Goal: Task Accomplishment & Management: Manage account settings

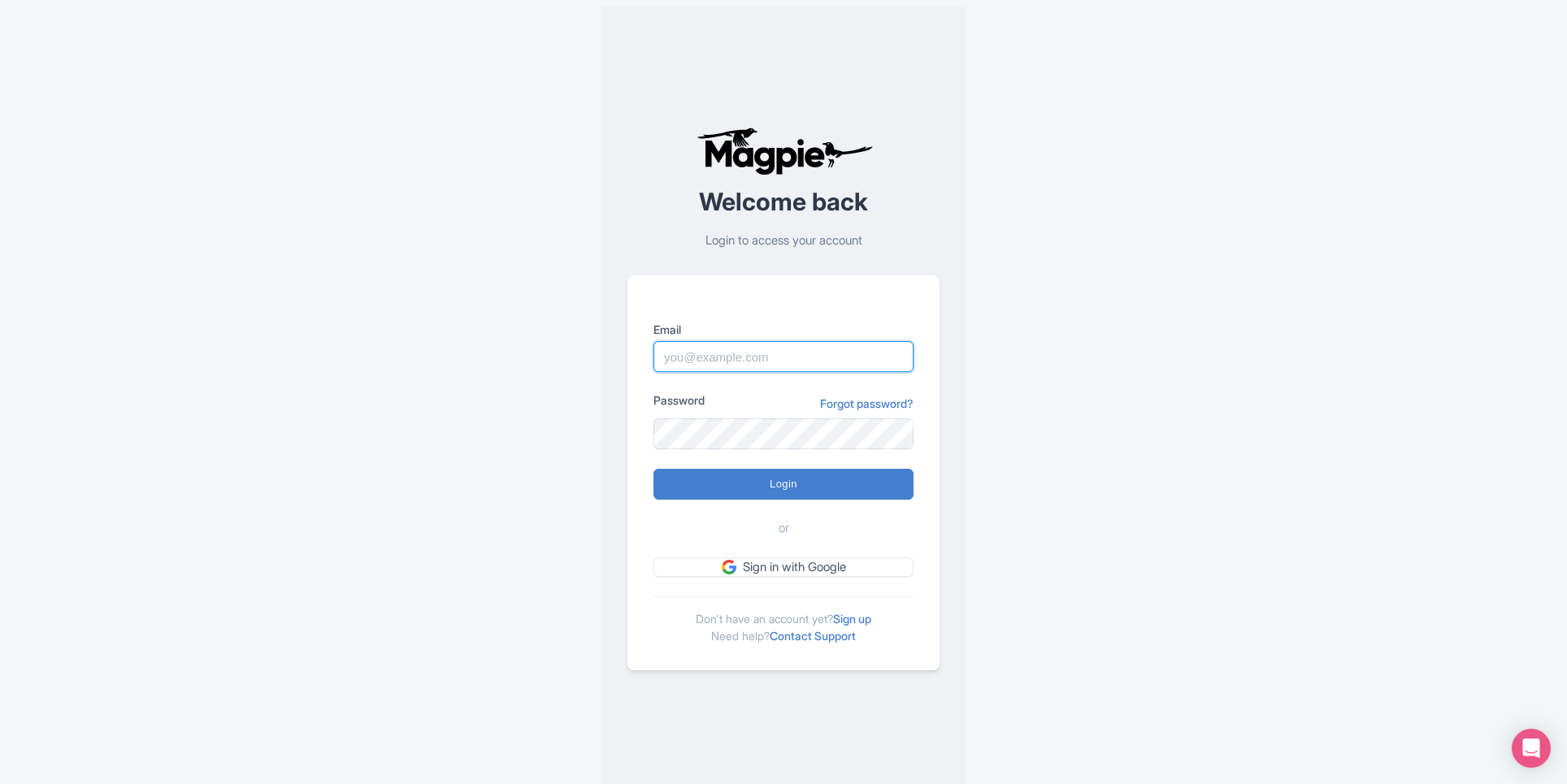
click at [677, 365] on input "Email" at bounding box center [784, 356] width 260 height 31
type input "[PERSON_NAME][EMAIL_ADDRESS][PERSON_NAME][DOMAIN_NAME]"
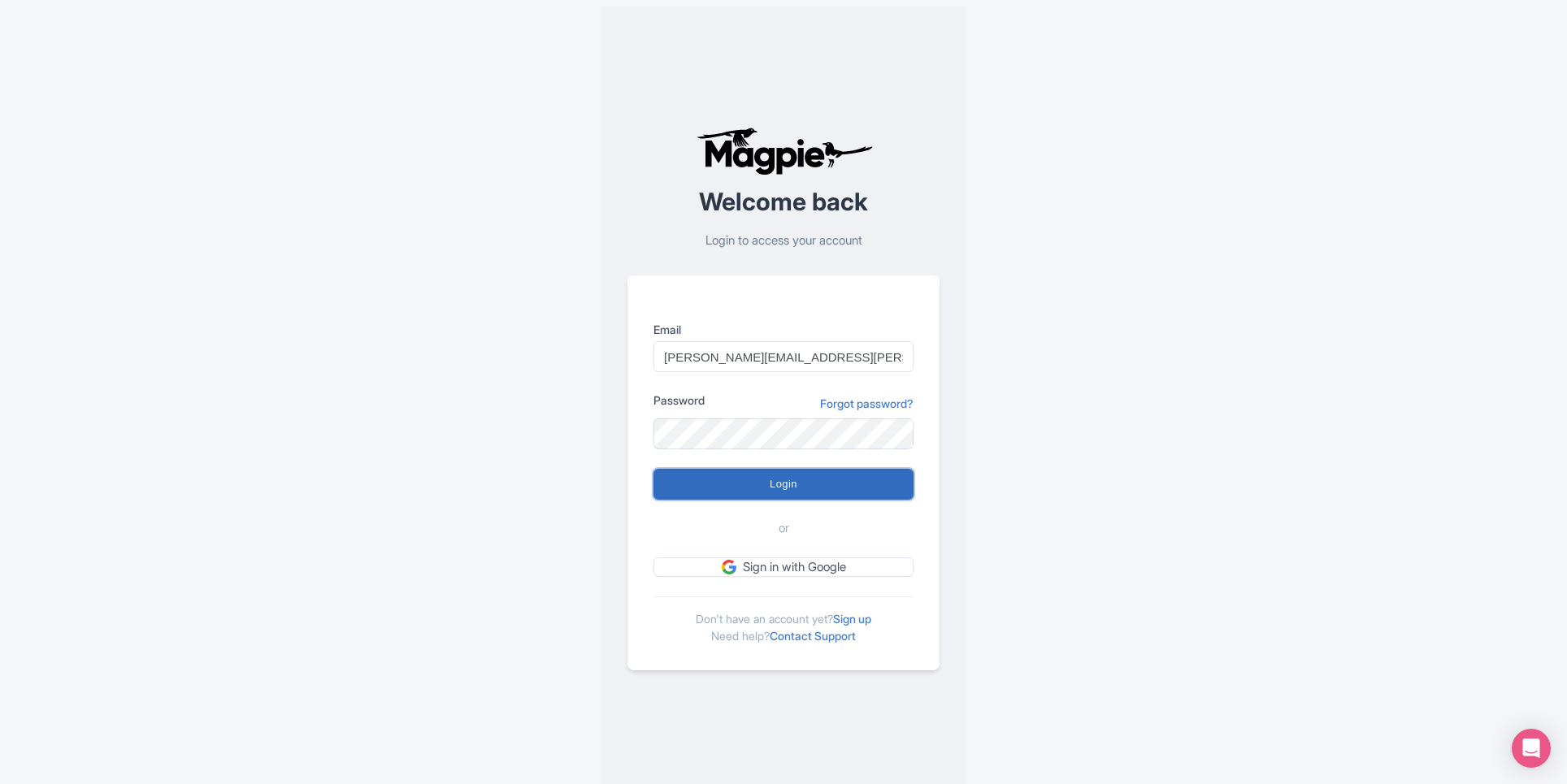
click at [778, 468] on input "Login" at bounding box center [784, 484] width 260 height 31
type input "Logging in..."
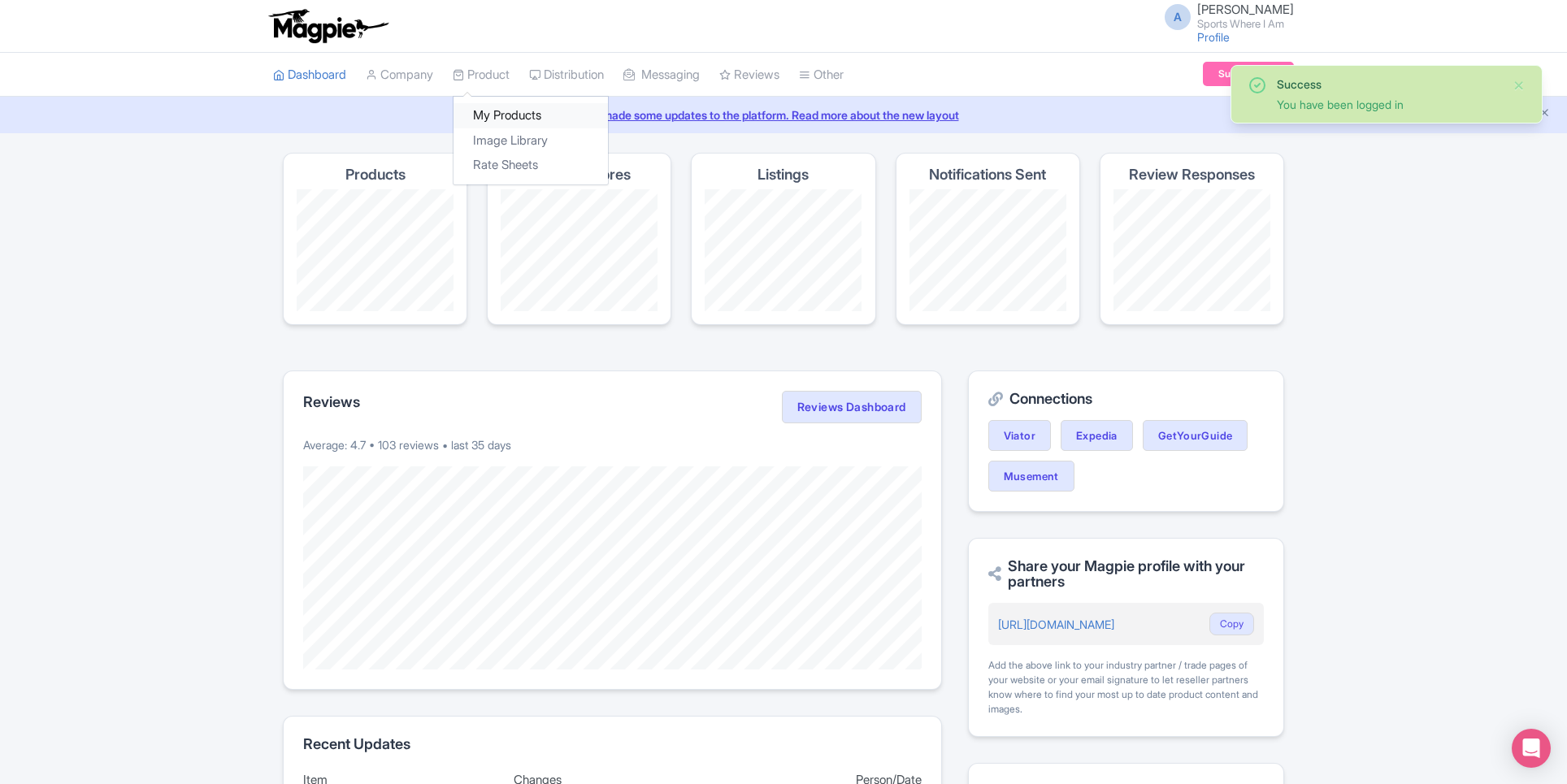
click at [503, 108] on link "My Products" at bounding box center [530, 116] width 155 height 25
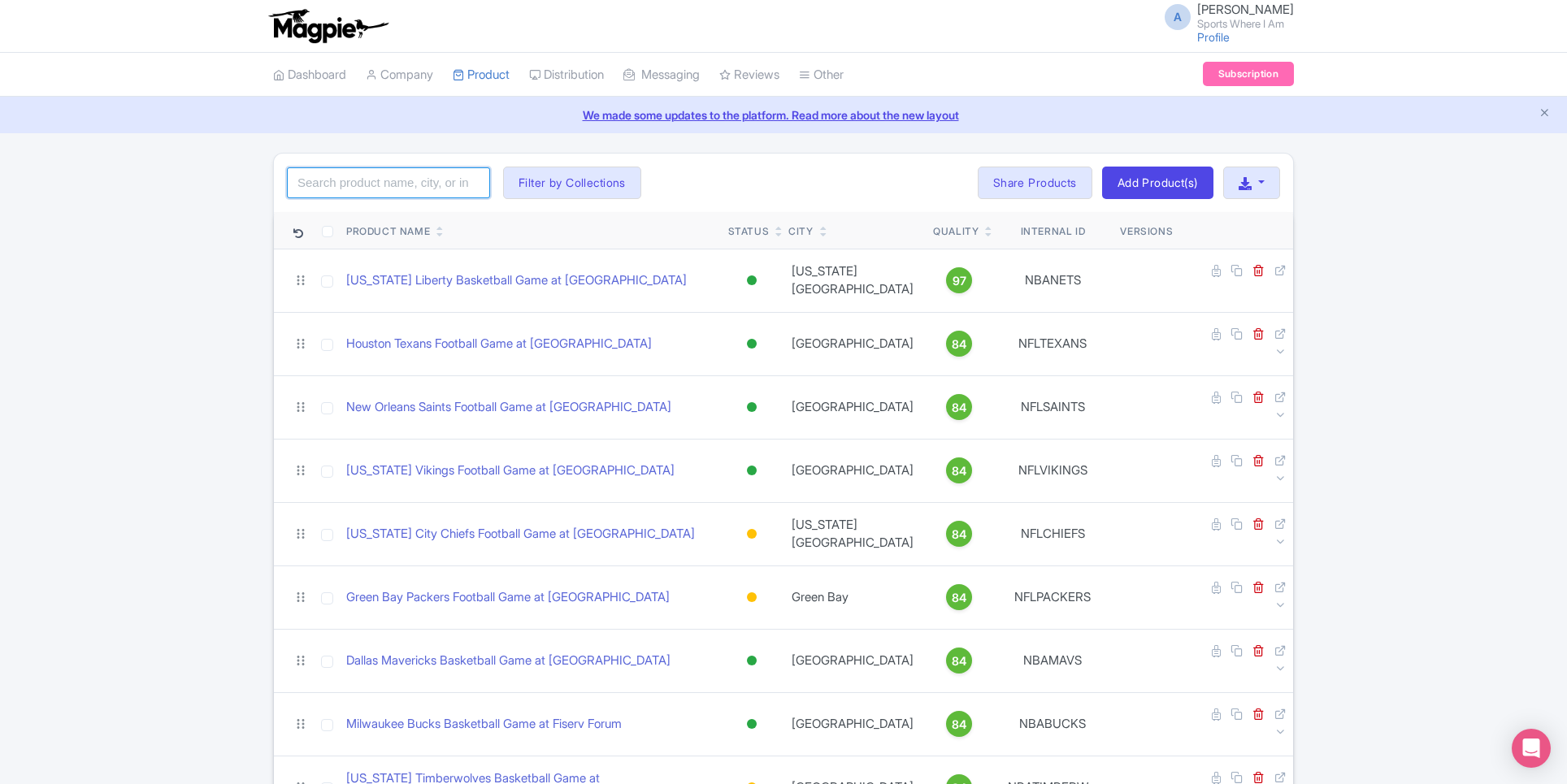
click at [399, 180] on input "search" at bounding box center [388, 182] width 203 height 31
type input "alvark"
click button "Search" at bounding box center [0, 0] width 0 height 0
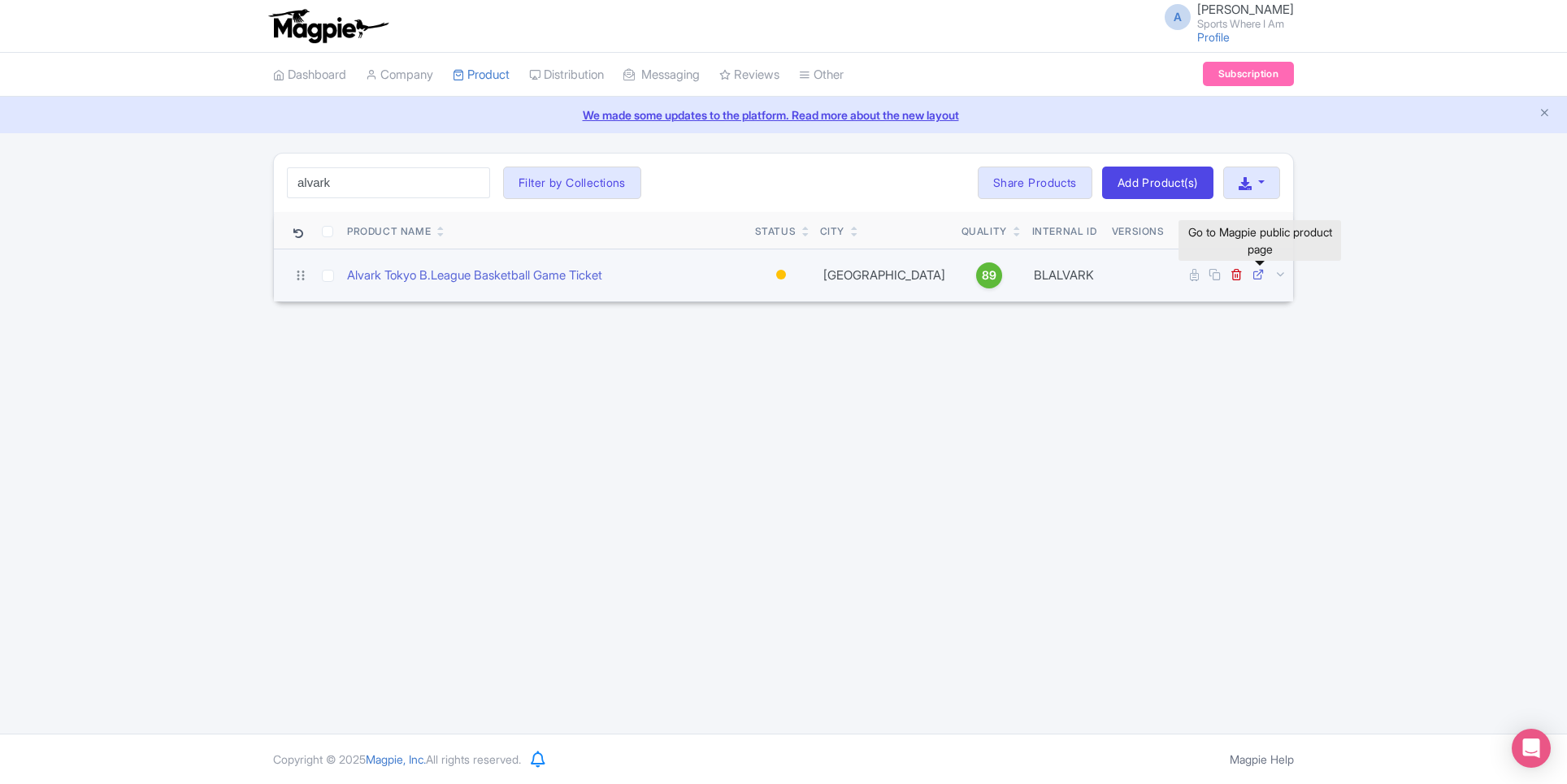
click at [1257, 269] on icon at bounding box center [1258, 274] width 12 height 12
